Goal: Information Seeking & Learning: Learn about a topic

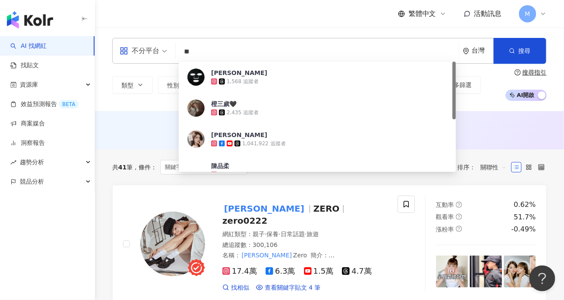
type input "*"
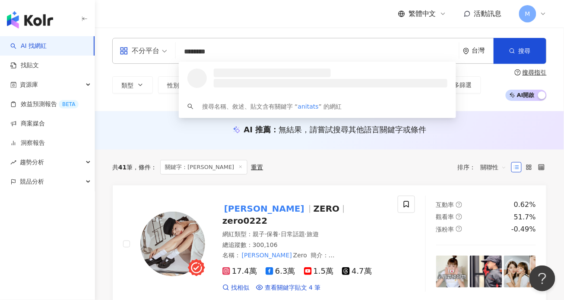
type input "*********"
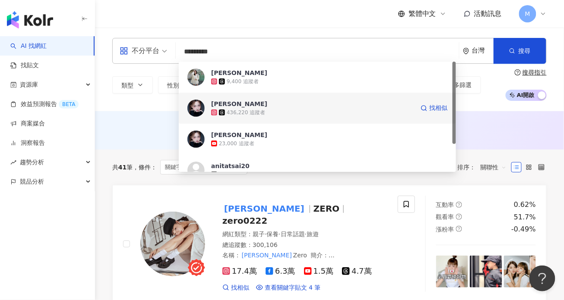
click at [297, 114] on div "436,220 追蹤者" at bounding box center [312, 112] width 203 height 9
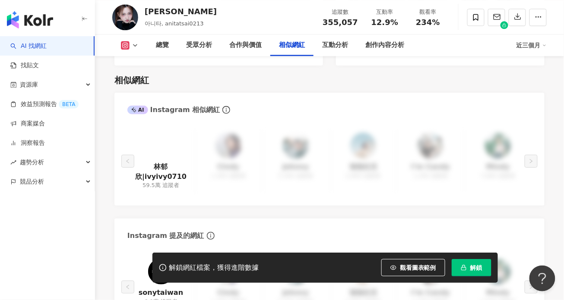
scroll to position [1395, 0]
click at [163, 167] on link "林郁欣|ivyivy0710" at bounding box center [160, 171] width 53 height 19
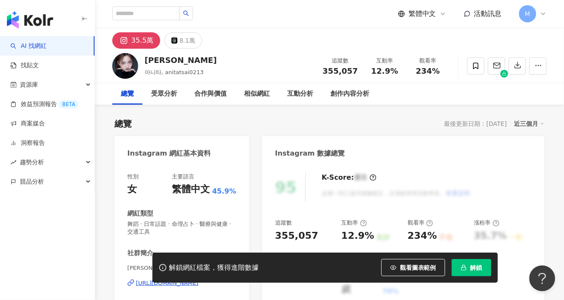
scroll to position [479, 0]
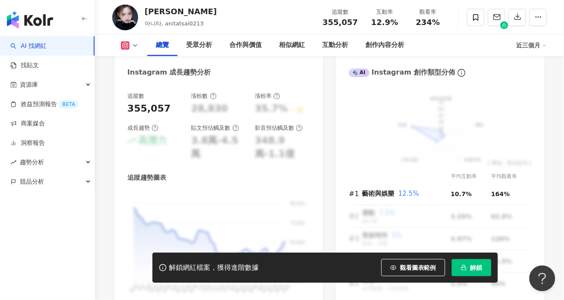
click at [475, 268] on span "解鎖" at bounding box center [476, 268] width 12 height 7
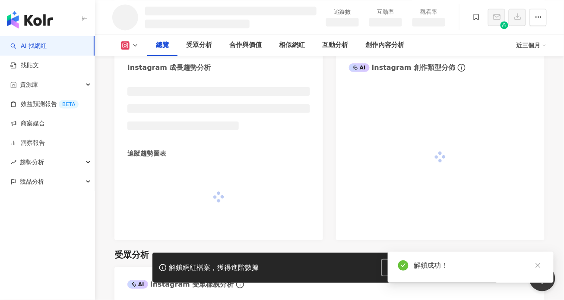
scroll to position [480, 0]
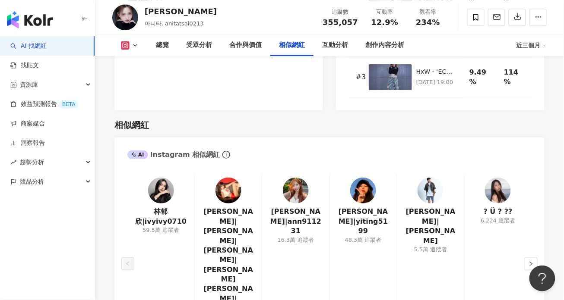
scroll to position [1391, 0]
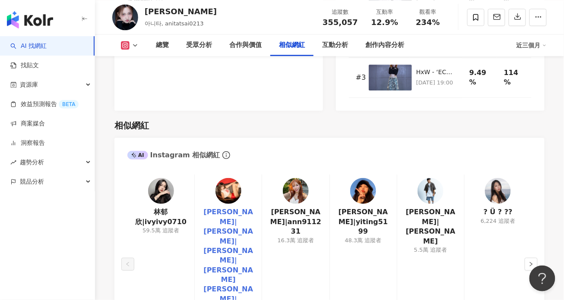
click at [236, 208] on link "紀欣妤|艾莉兒|Betty|紀欣妤 BettyChi|紀欣妤Betty 艾莉兒" at bounding box center [228, 275] width 53 height 135
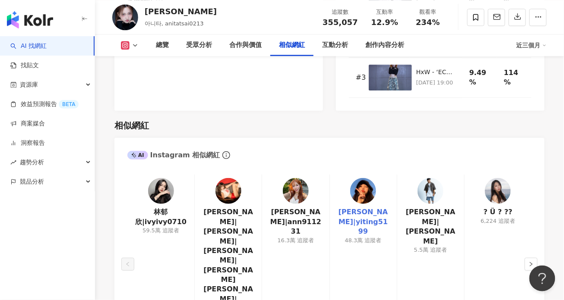
click at [357, 208] on link "翊 婷|yiting5199" at bounding box center [363, 222] width 53 height 29
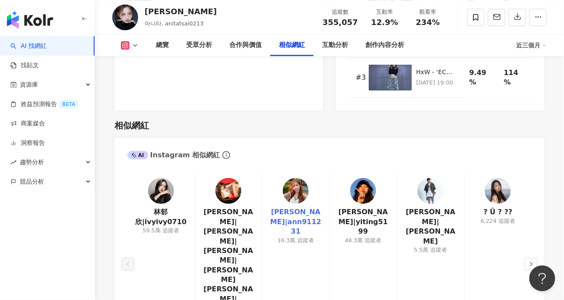
click at [292, 208] on link "盧顗安Ann|ann911231" at bounding box center [295, 222] width 53 height 29
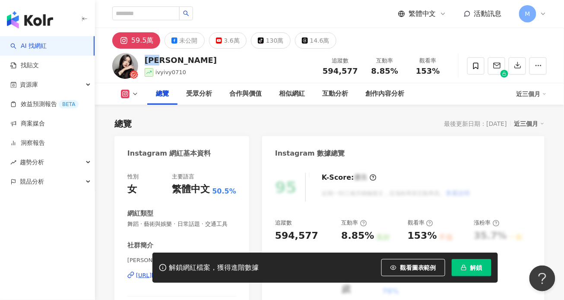
drag, startPoint x: 146, startPoint y: 60, endPoint x: 170, endPoint y: 62, distance: 23.8
click at [170, 62] on div "林郁欣" at bounding box center [181, 60] width 72 height 11
click at [375, 122] on div "總覽 最後更新日期：2025/10/1 近三個月" at bounding box center [329, 124] width 430 height 12
click at [269, 65] on div "林郁欣 ivyivy0710 追蹤數 594,577 互動率 8.85% 觀看率 153%" at bounding box center [329, 66] width 469 height 34
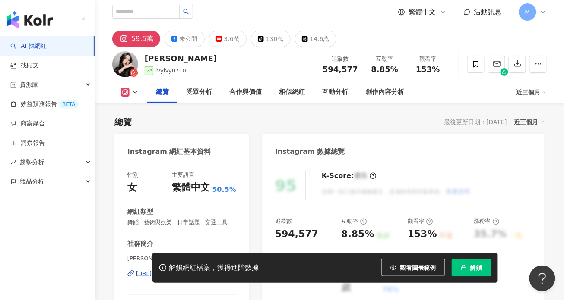
scroll to position [566, 0]
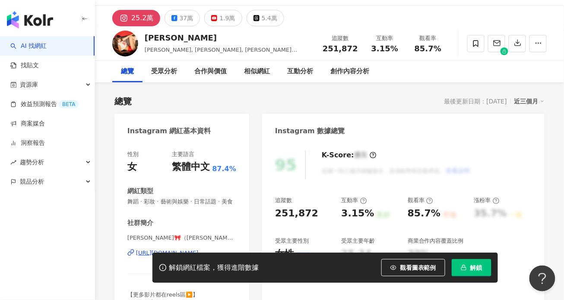
scroll to position [49, 0]
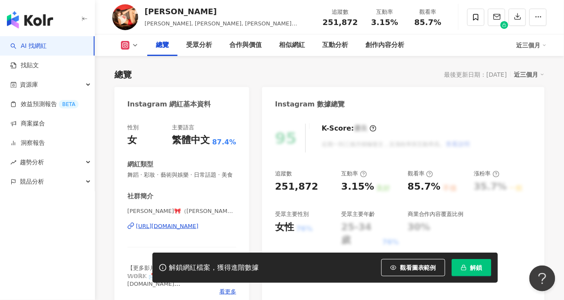
click at [199, 229] on div "https://www.instagram.com/bettychi620/" at bounding box center [167, 227] width 63 height 8
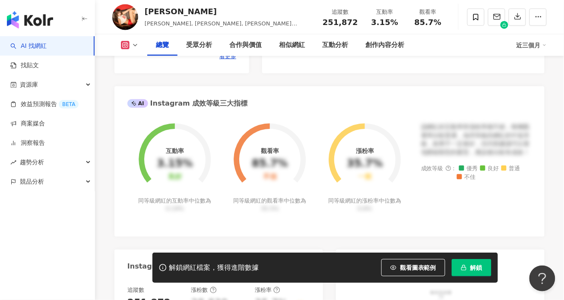
scroll to position [0, 0]
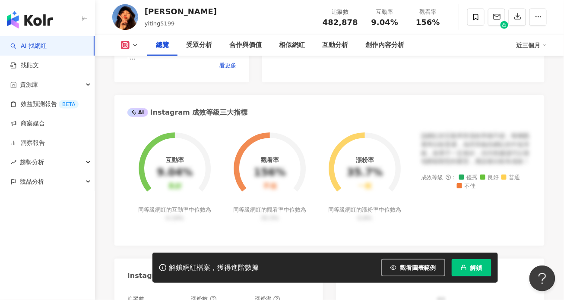
scroll to position [128, 0]
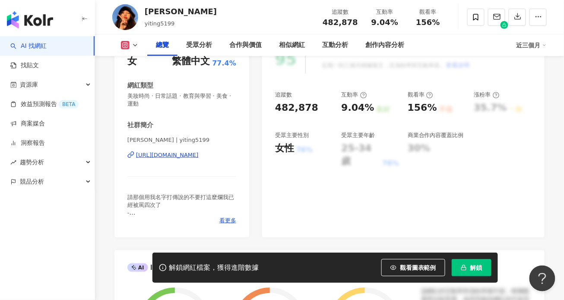
click at [194, 157] on div "https://www.instagram.com/yiting5199/" at bounding box center [167, 155] width 63 height 8
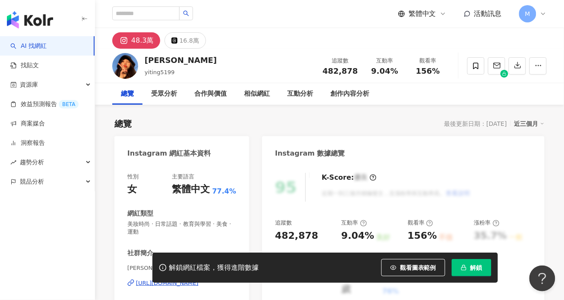
scroll to position [134, 0]
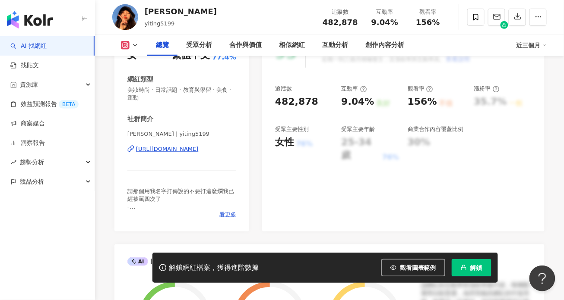
click at [177, 145] on div "翊 婷 | yiting5199 https://www.instagram.com/yiting5199/" at bounding box center [181, 155] width 109 height 50
click at [178, 147] on div "https://www.instagram.com/yiting5199/" at bounding box center [167, 149] width 63 height 8
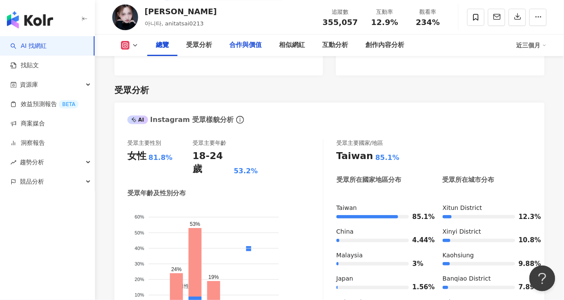
scroll to position [100, 0]
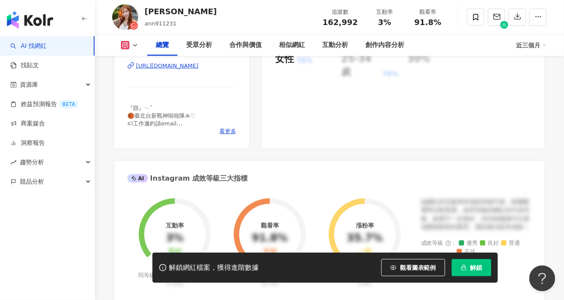
scroll to position [169, 0]
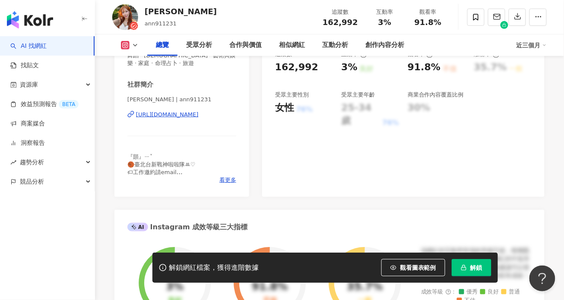
click at [191, 113] on div "[URL][DOMAIN_NAME]" at bounding box center [167, 115] width 63 height 8
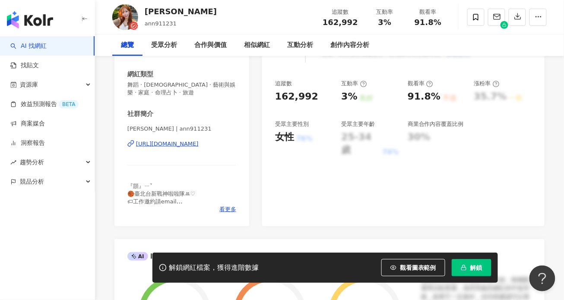
scroll to position [0, 0]
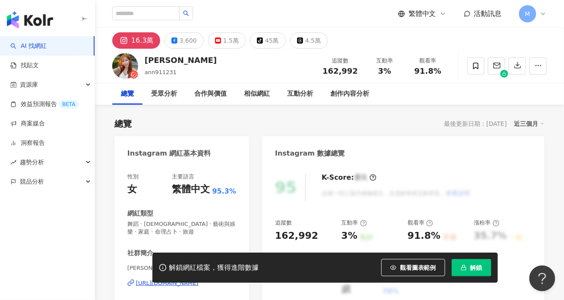
click at [351, 126] on div "總覽 最後更新日期：[DATE] 近三個月" at bounding box center [329, 124] width 430 height 12
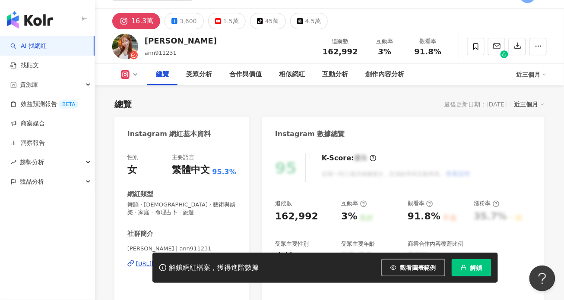
scroll to position [41, 0]
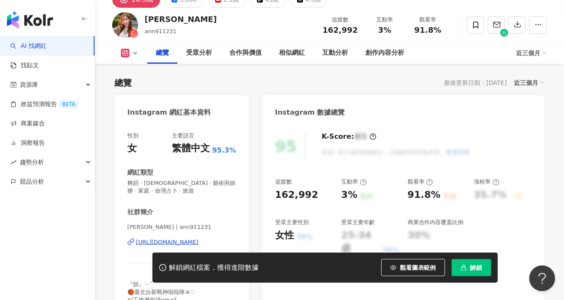
click at [151, 243] on div "[URL][DOMAIN_NAME]" at bounding box center [167, 243] width 63 height 8
